Goal: Find specific page/section: Find specific page/section

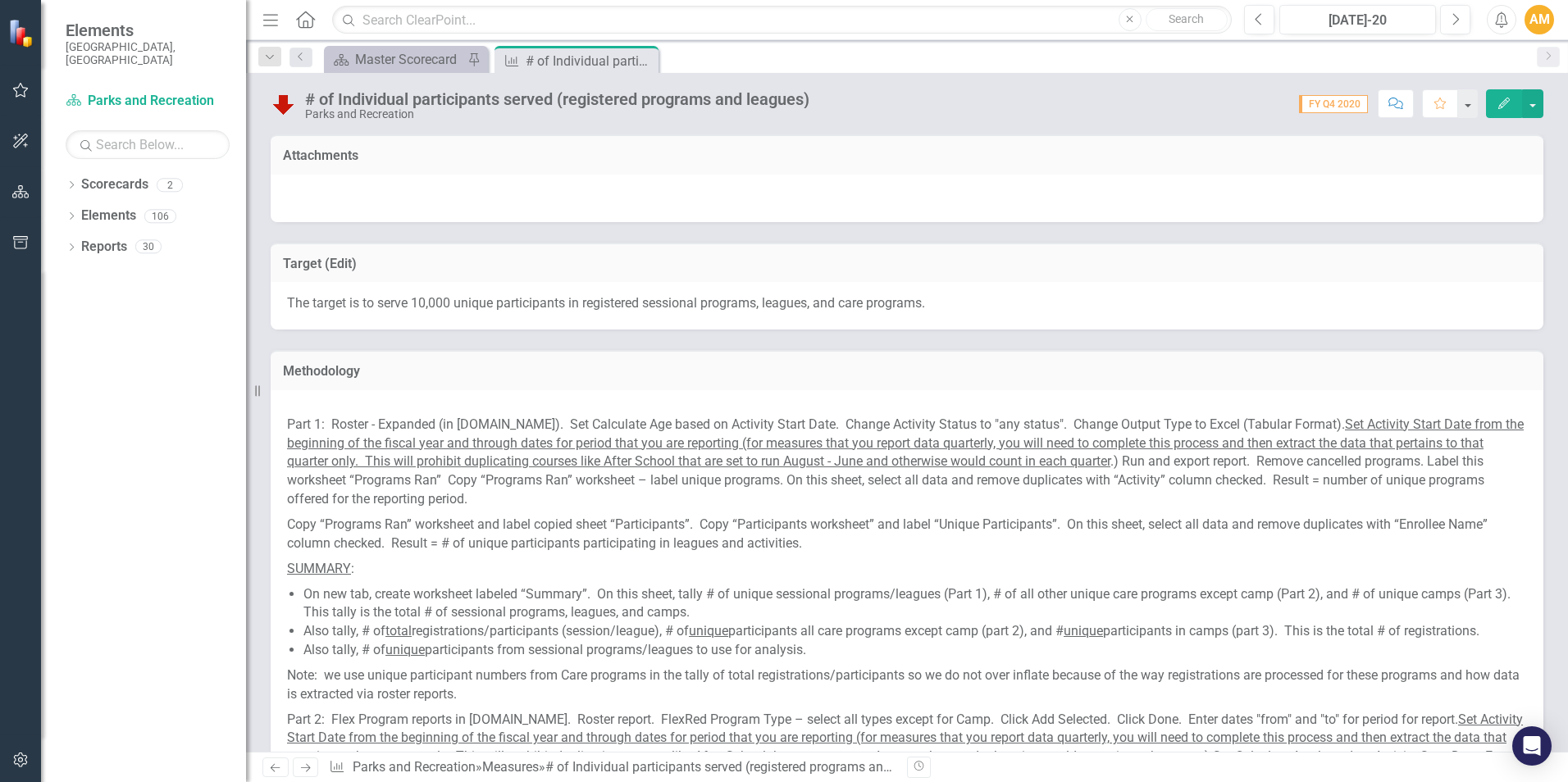
drag, startPoint x: 704, startPoint y: 341, endPoint x: 1567, endPoint y: 435, distance: 868.1
click at [557, 365] on h3 "Methodology" at bounding box center [907, 371] width 1248 height 15
click at [434, 20] on input "text" at bounding box center [782, 20] width 899 height 29
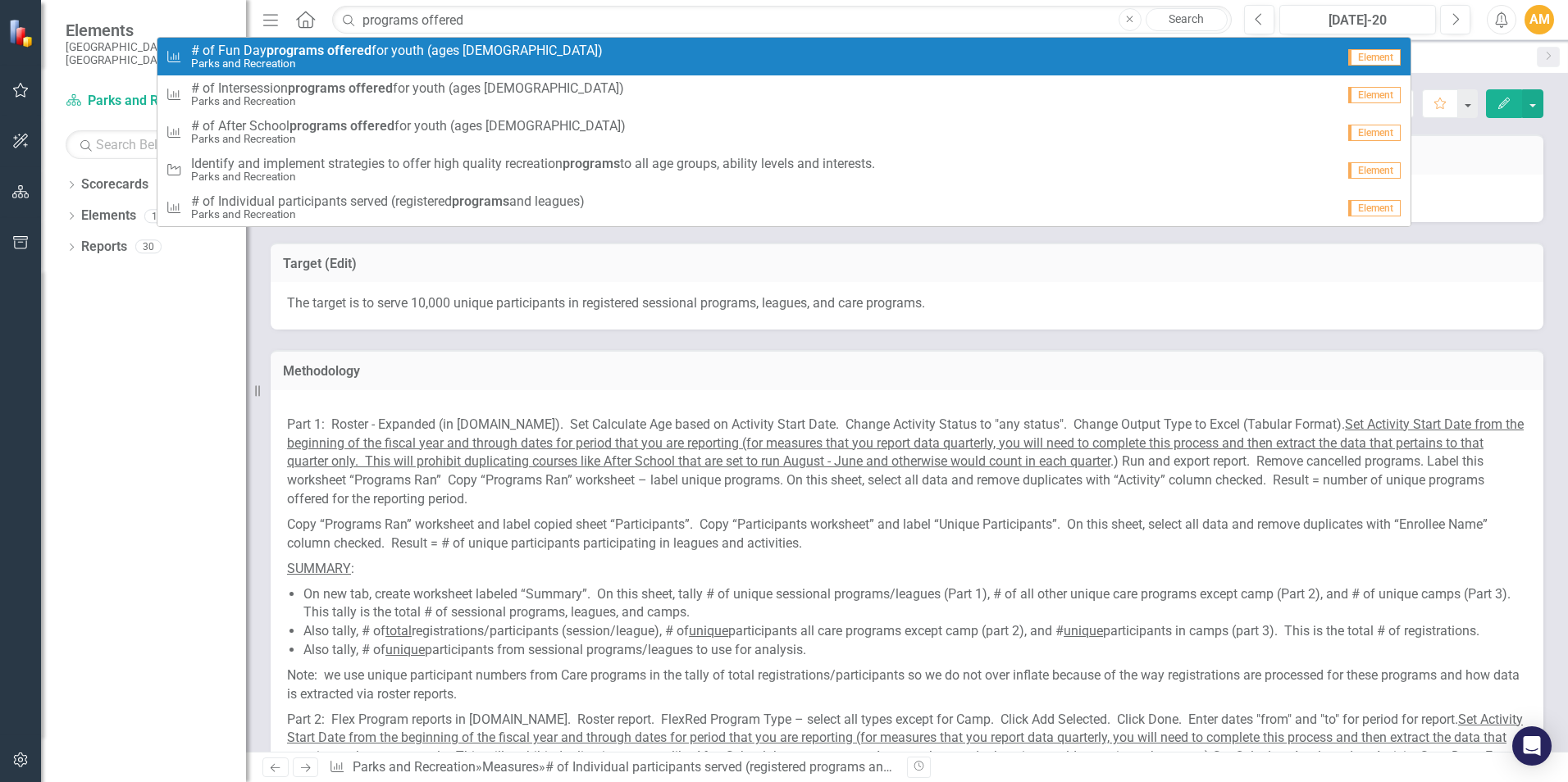
click at [395, 58] on small "Parks and Recreation" at bounding box center [397, 64] width 412 height 12
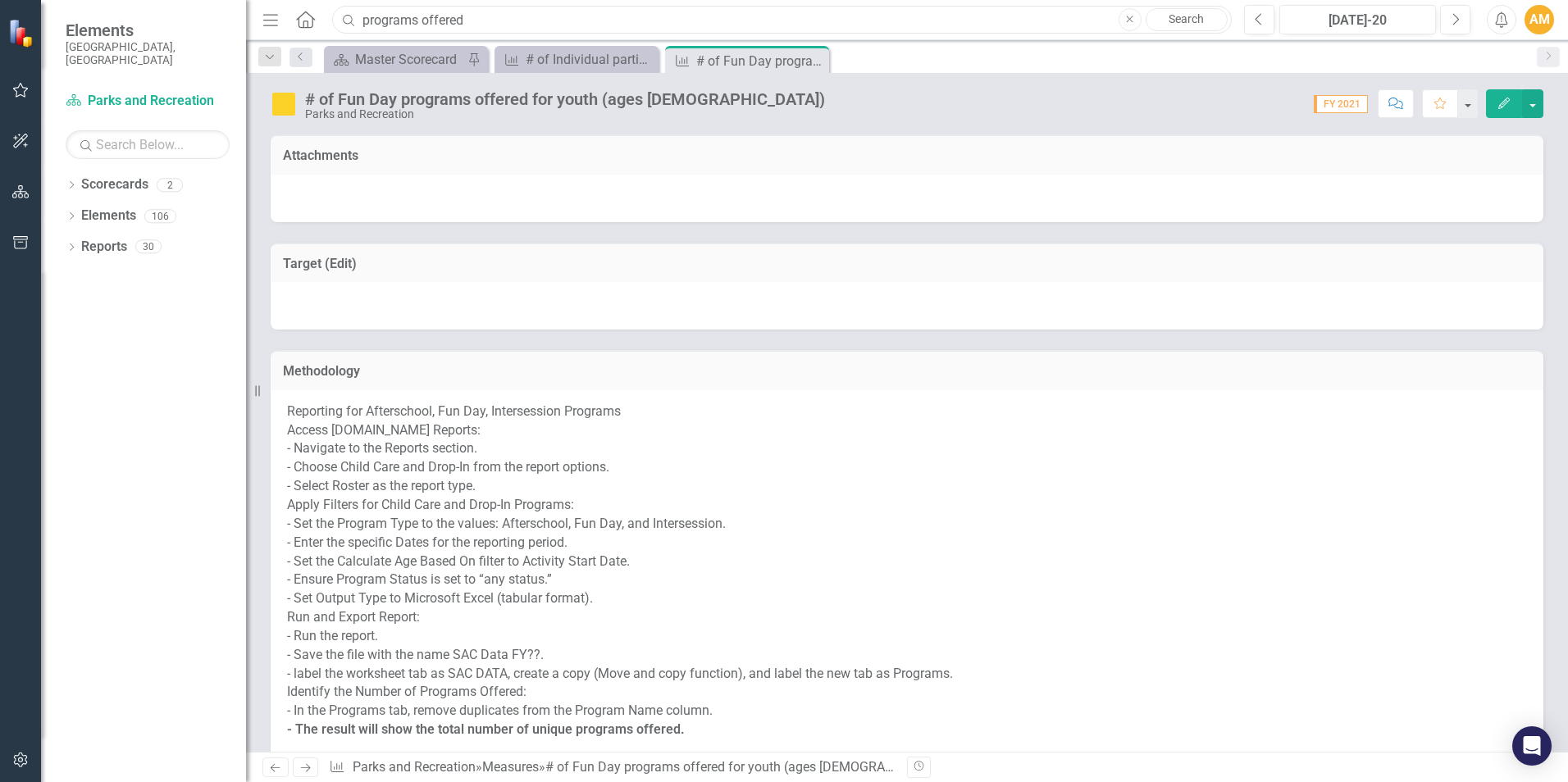
click at [468, 20] on input "programs offered" at bounding box center [782, 20] width 899 height 29
drag, startPoint x: 432, startPoint y: 20, endPoint x: 356, endPoint y: 18, distance: 76.0
click at [356, 18] on div "Search programs Close Search" at bounding box center [778, 20] width 899 height 29
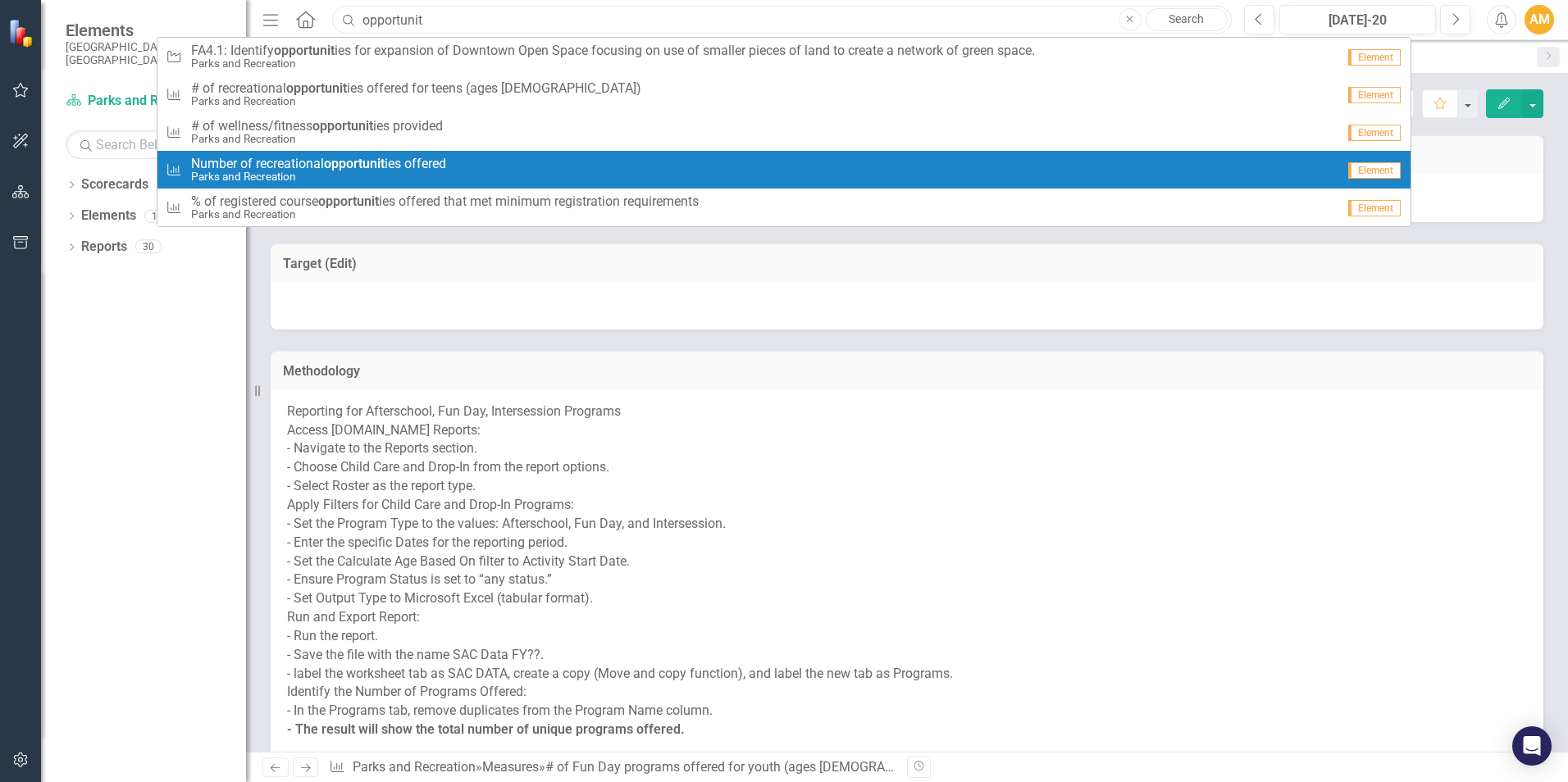
type input "opportunit"
click at [323, 169] on span "Number of recreational opportunit ies offered" at bounding box center [319, 164] width 255 height 15
